Goal: Information Seeking & Learning: Compare options

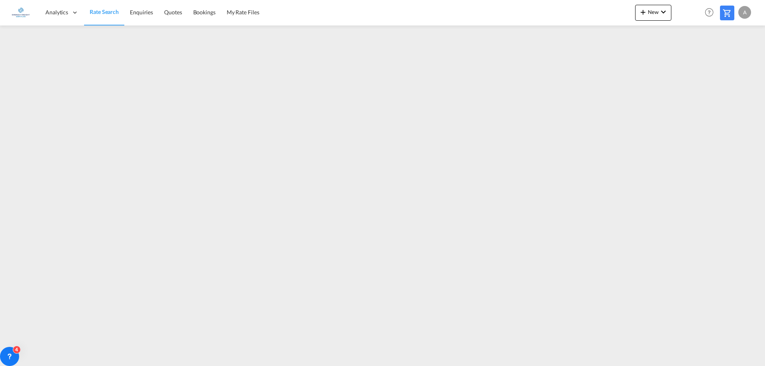
click at [95, 8] on span "Rate Search" at bounding box center [104, 12] width 29 height 8
